Goal: Find specific page/section: Find specific page/section

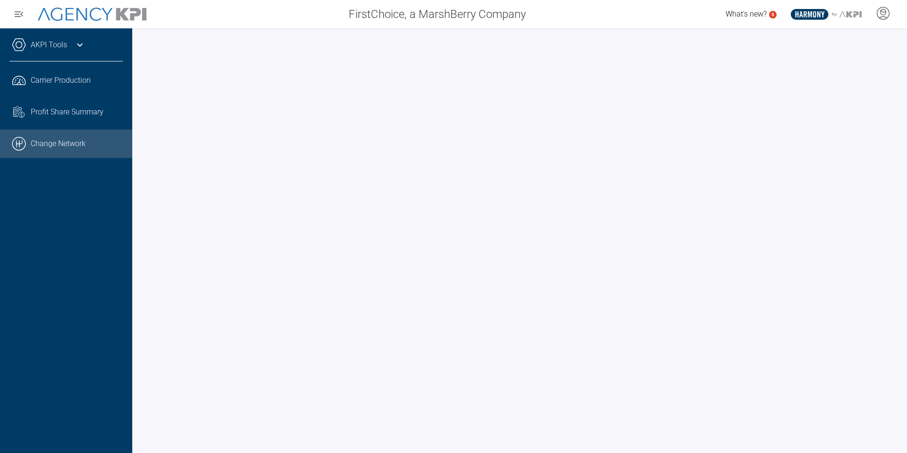
click at [53, 143] on link ".cls-1{fill:none;stroke:#000;stroke-linecap:round;stroke-linejoin:round;stroke-…" at bounding box center [66, 143] width 132 height 28
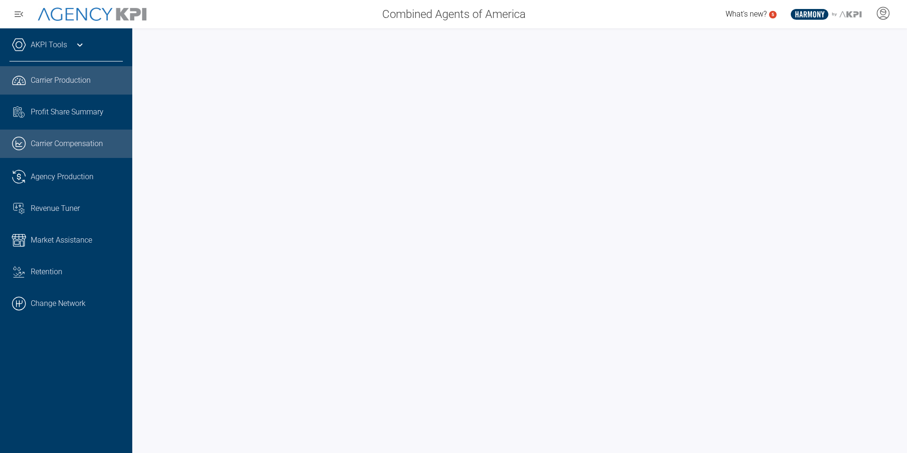
click at [46, 85] on span "Carrier Production" at bounding box center [61, 80] width 60 height 11
